Goal: Transaction & Acquisition: Purchase product/service

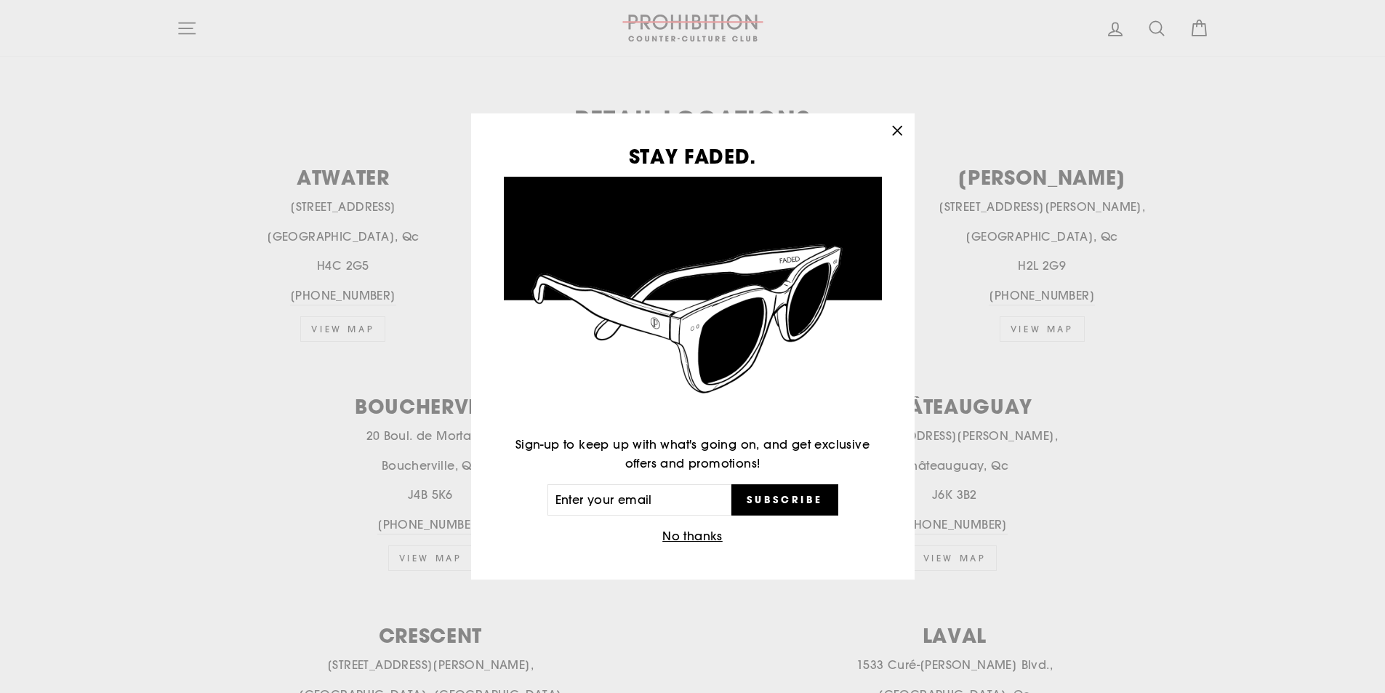
scroll to position [582, 0]
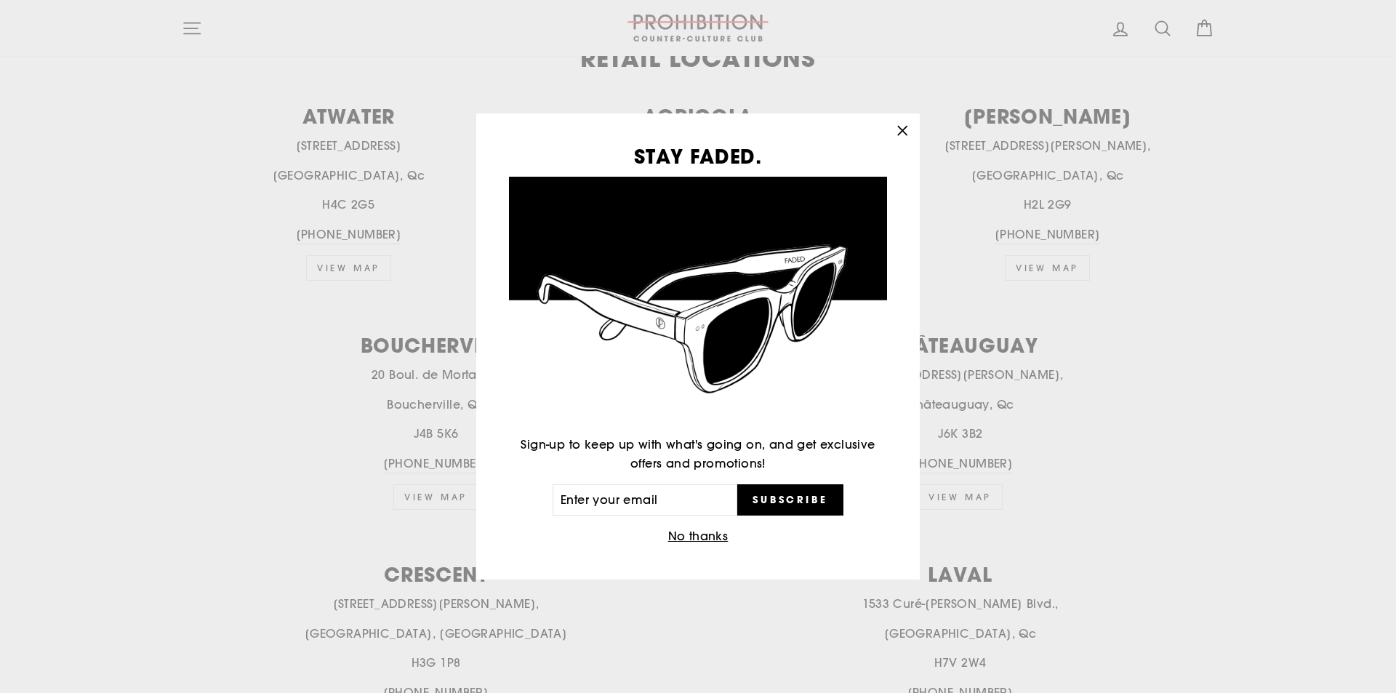
click at [694, 531] on button "No thanks" at bounding box center [698, 536] width 69 height 20
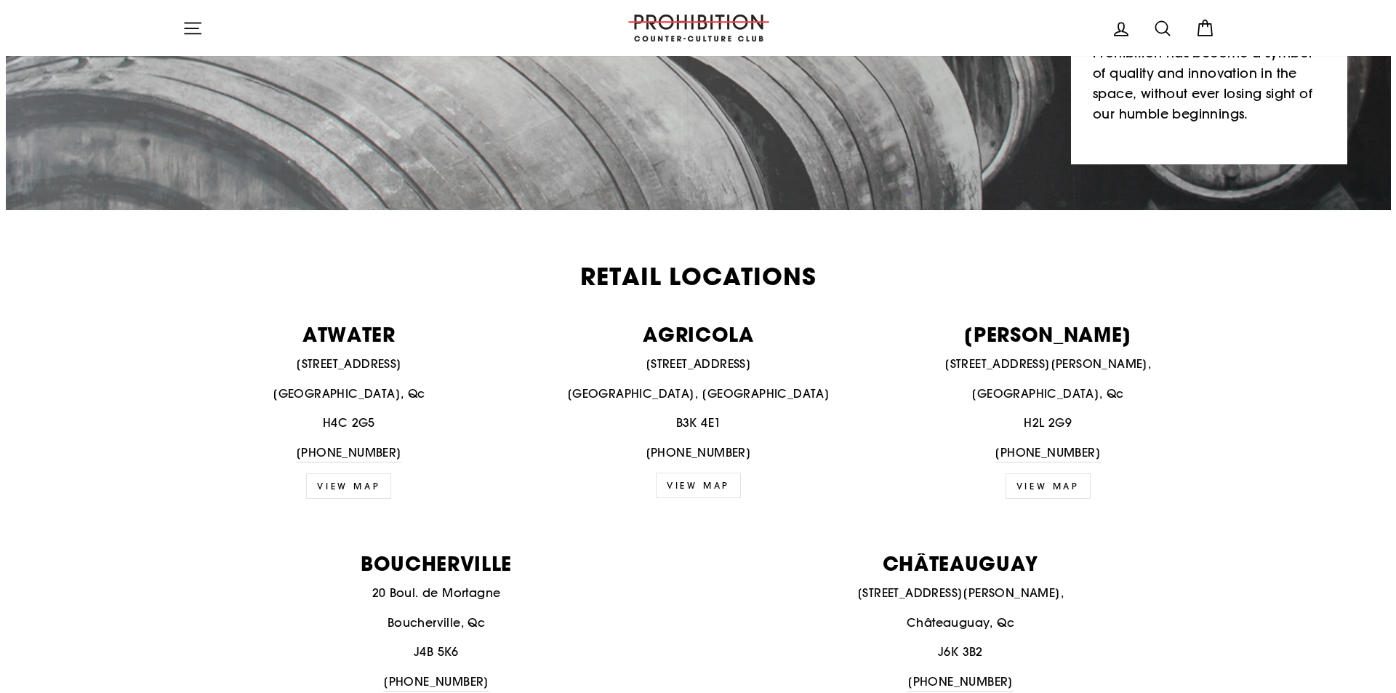
scroll to position [0, 0]
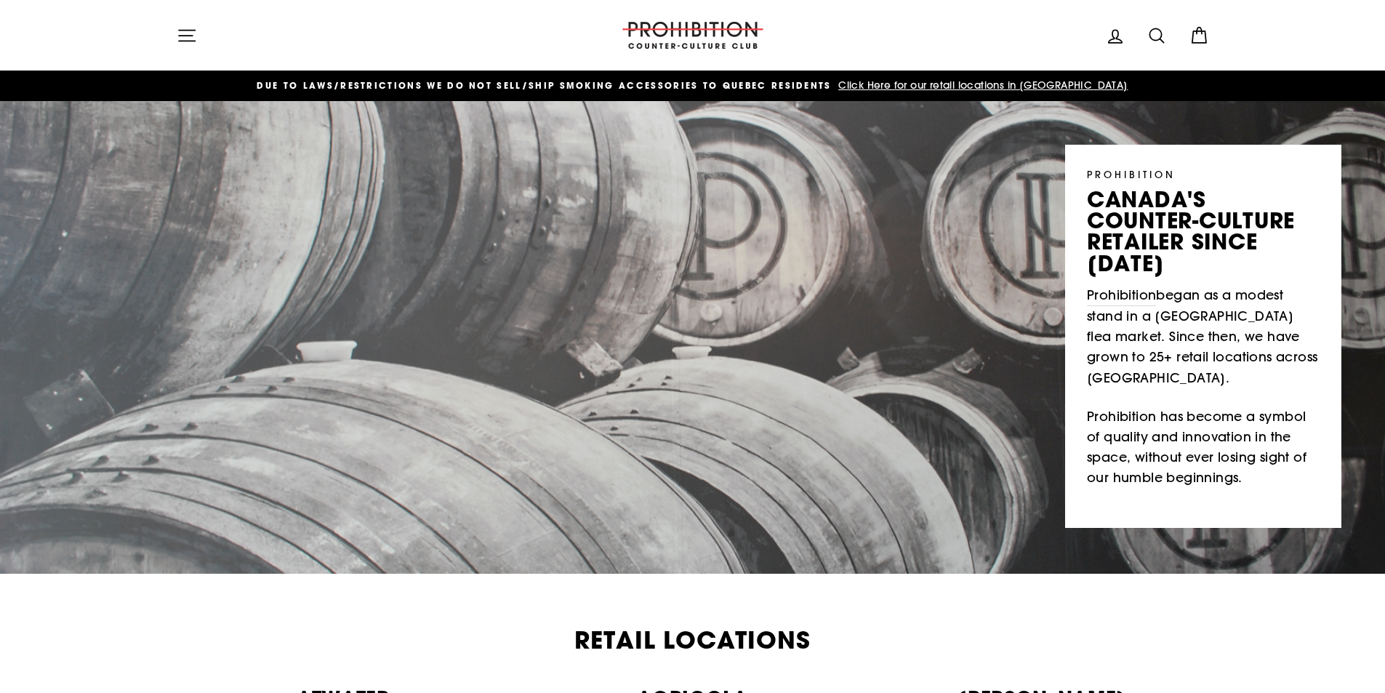
click at [190, 41] on icon "button" at bounding box center [187, 35] width 20 height 20
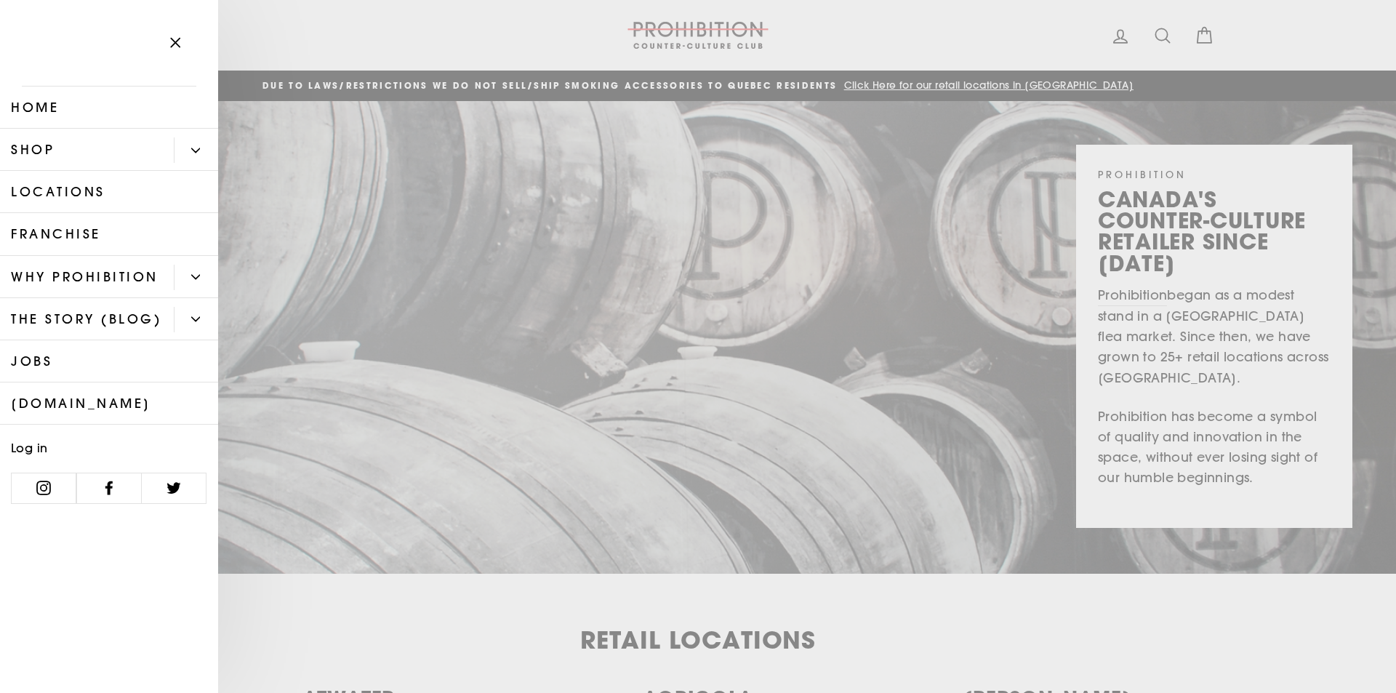
click at [37, 160] on link "Shop" at bounding box center [87, 150] width 174 height 42
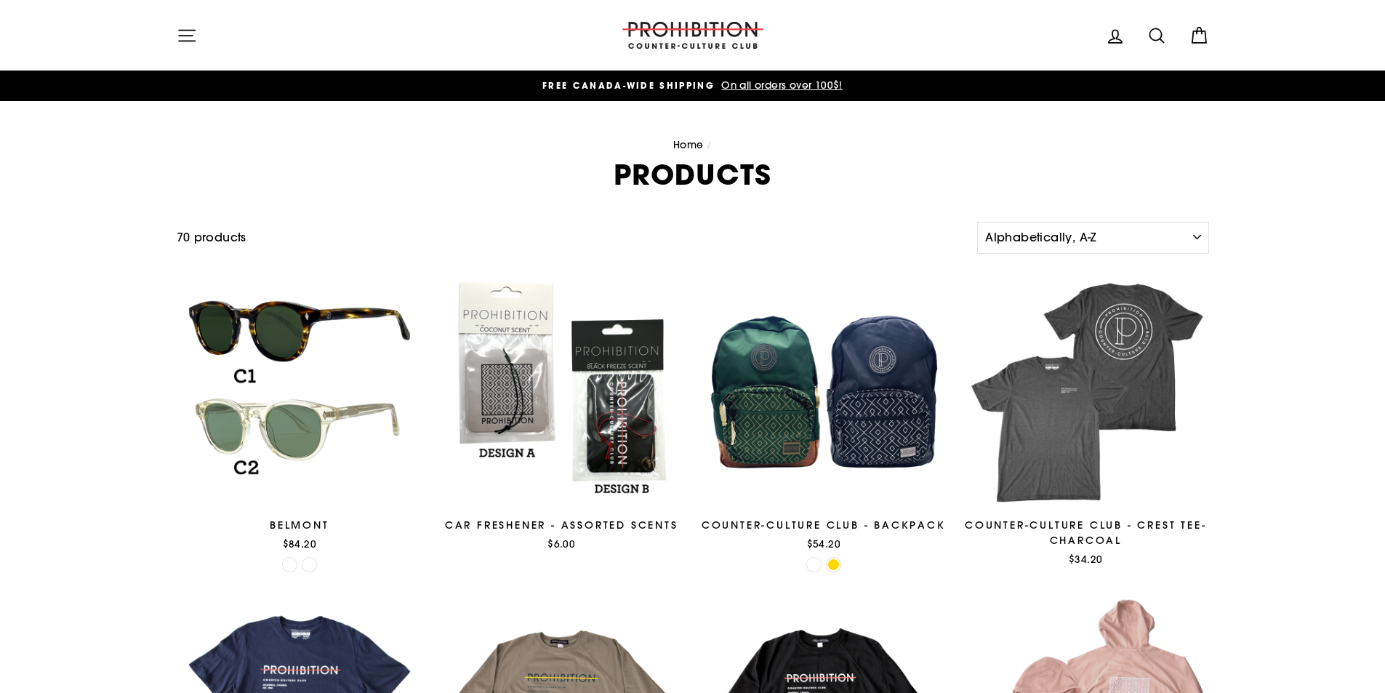
click at [192, 31] on icon "button" at bounding box center [187, 35] width 20 height 20
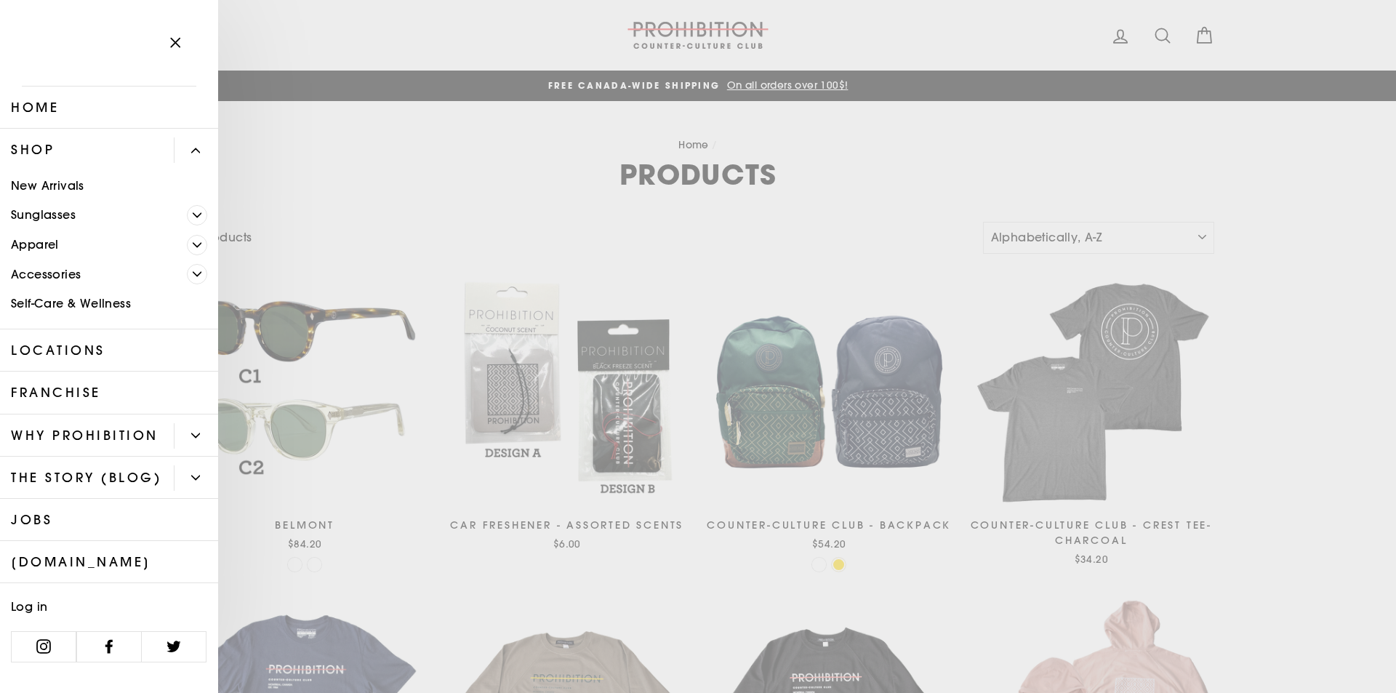
click at [191, 244] on span "Primary" at bounding box center [197, 245] width 20 height 20
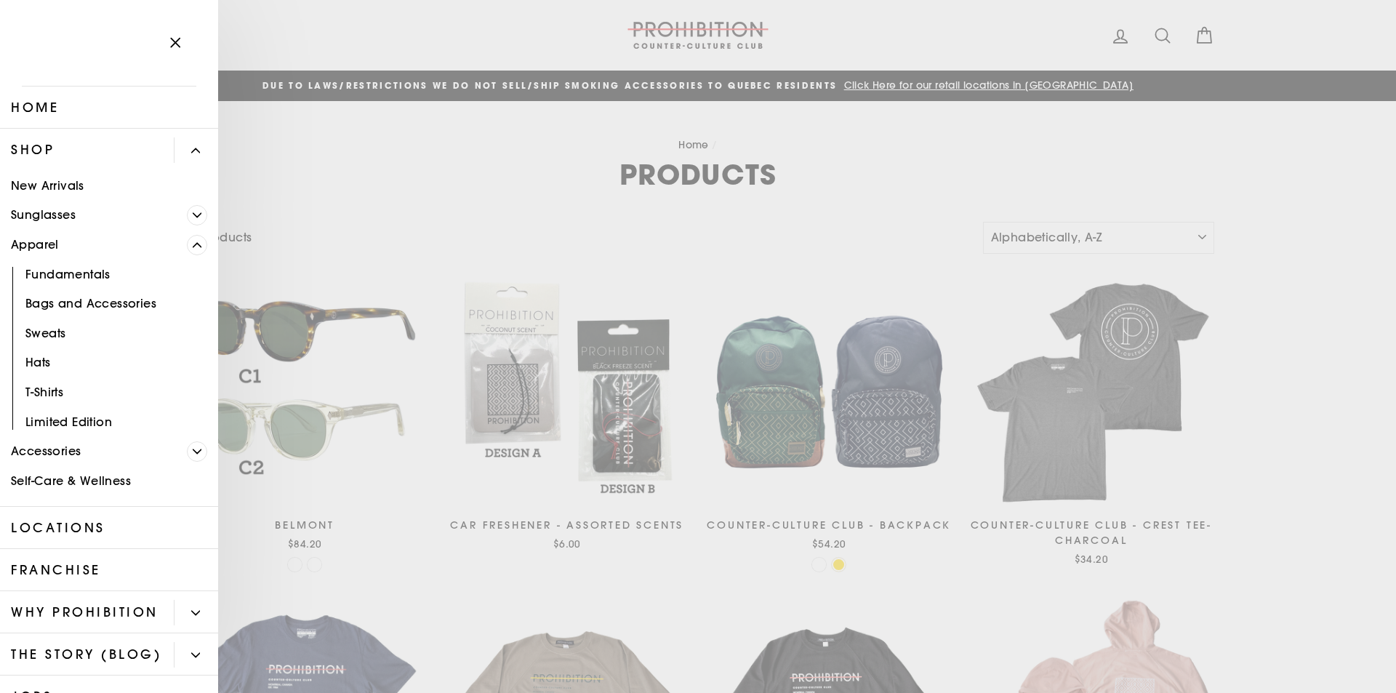
click at [191, 241] on span "Primary" at bounding box center [197, 245] width 20 height 20
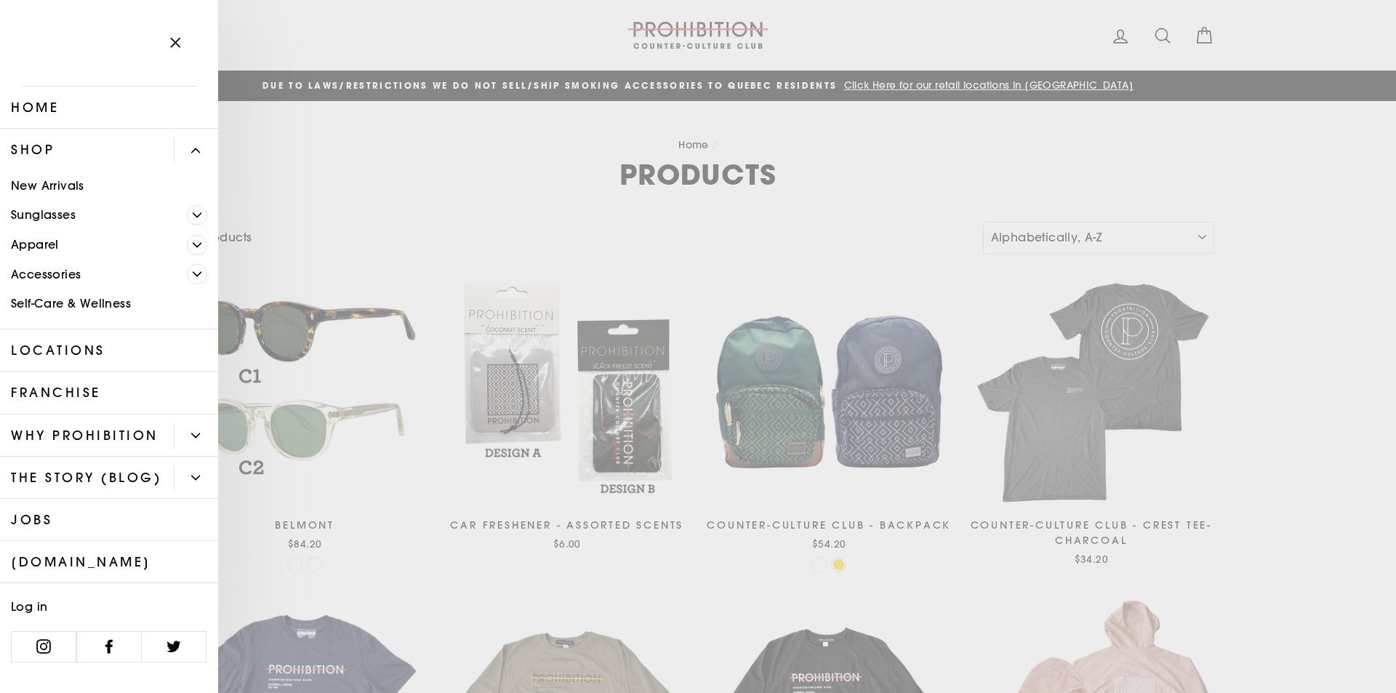
click at [183, 212] on link "Sunglasses" at bounding box center [93, 216] width 187 height 30
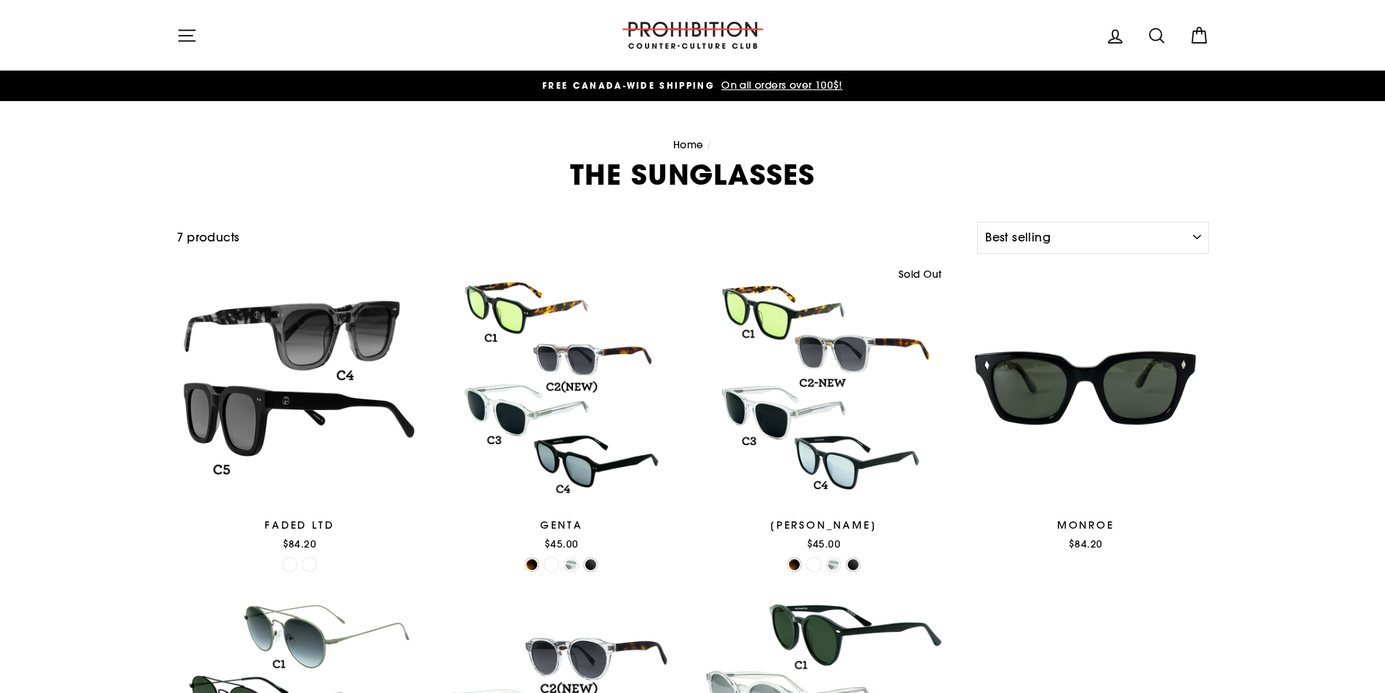
select select "best-selling"
